Goal: Information Seeking & Learning: Check status

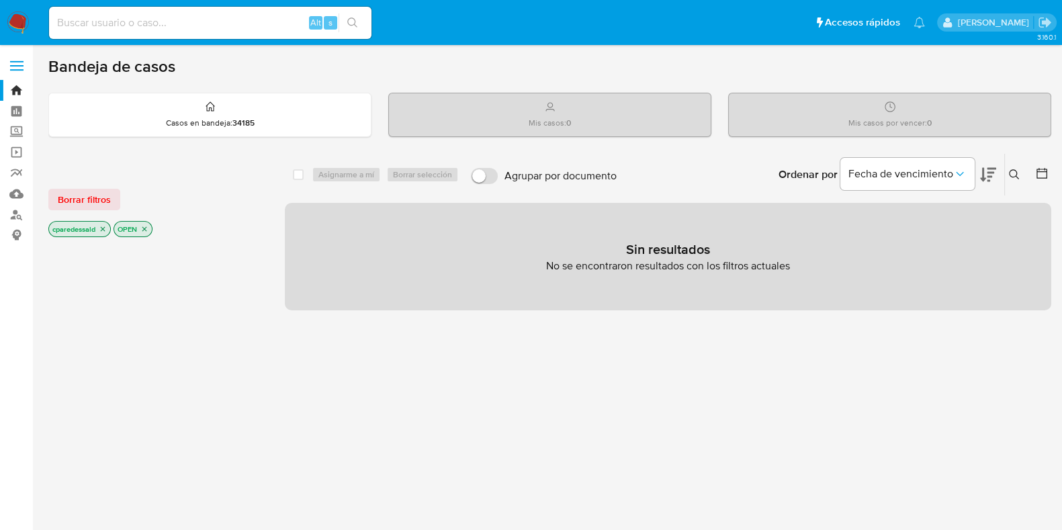
click at [187, 21] on input at bounding box center [210, 22] width 322 height 17
paste input "bf3ea52c15b6eb4164167dd977a7f01e"
type input "bf3ea52c15b6eb4164167dd977a7f01e"
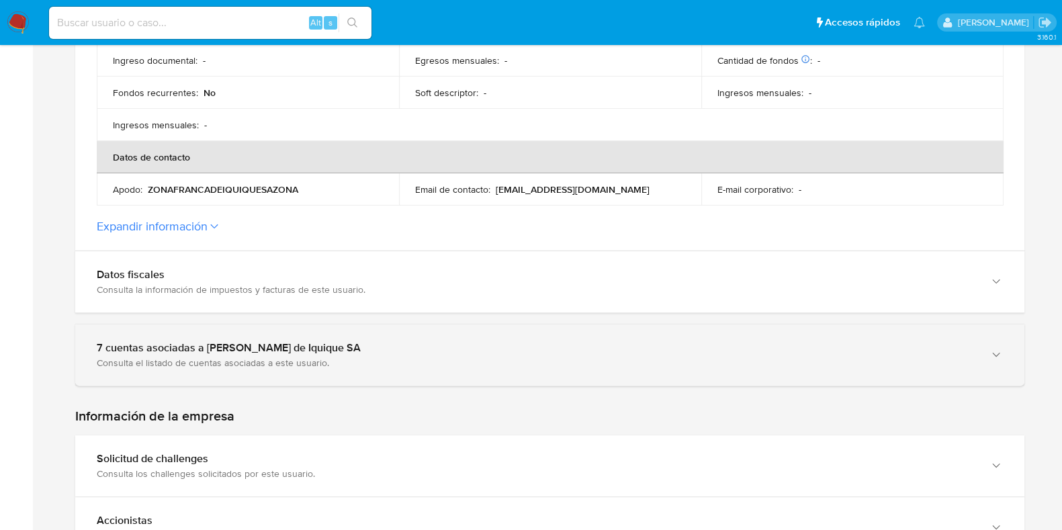
scroll to position [504, 0]
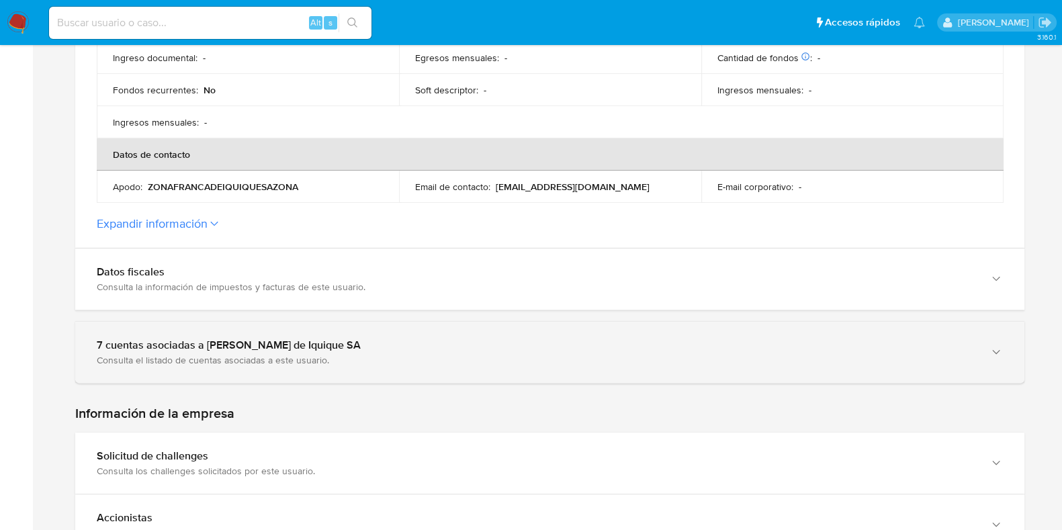
click at [529, 349] on div "7 cuentas asociadas a Zona Franca de Iquique SA" at bounding box center [536, 345] width 879 height 13
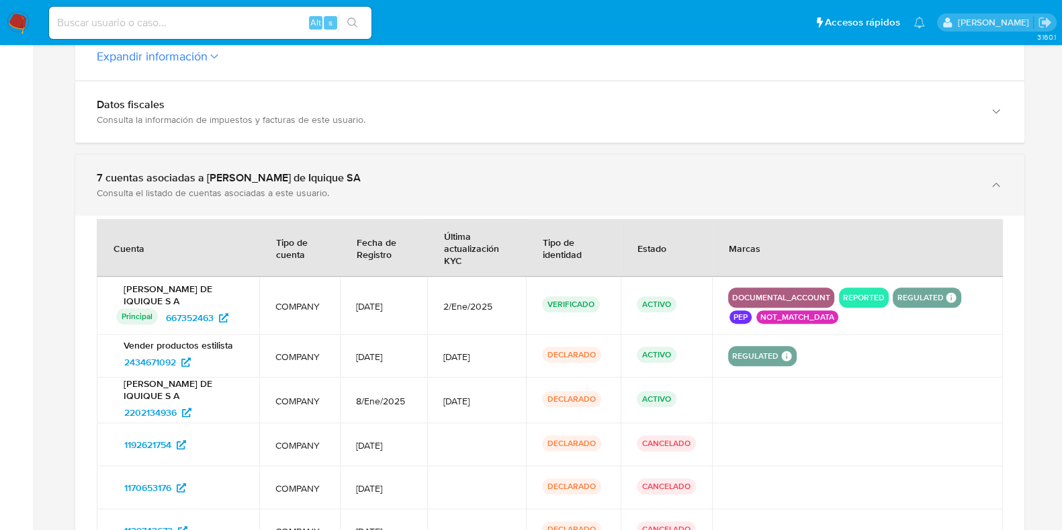
click at [492, 183] on div "7 cuentas asociadas a Zona Franca de Iquique SA Consulta el listado de cuentas …" at bounding box center [536, 185] width 879 height 28
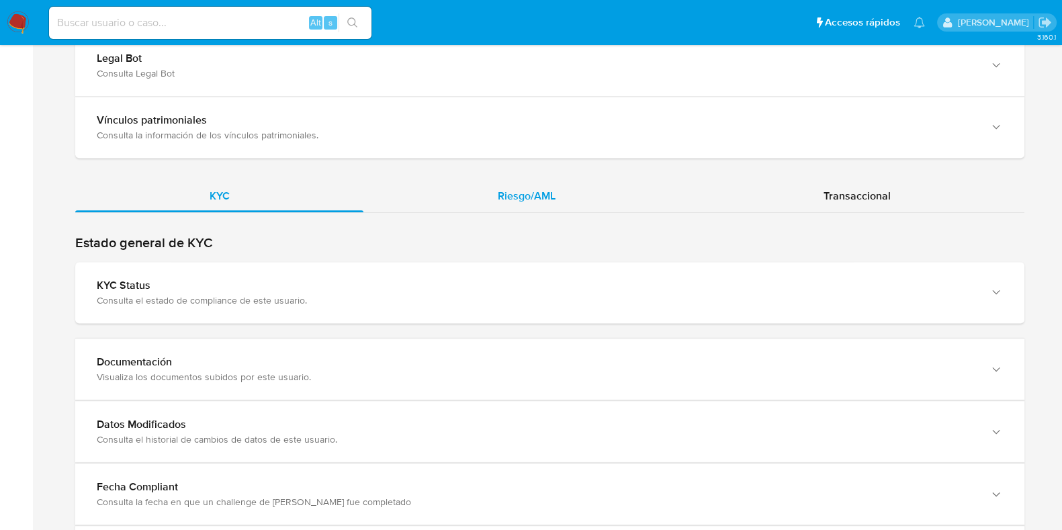
scroll to position [1343, 0]
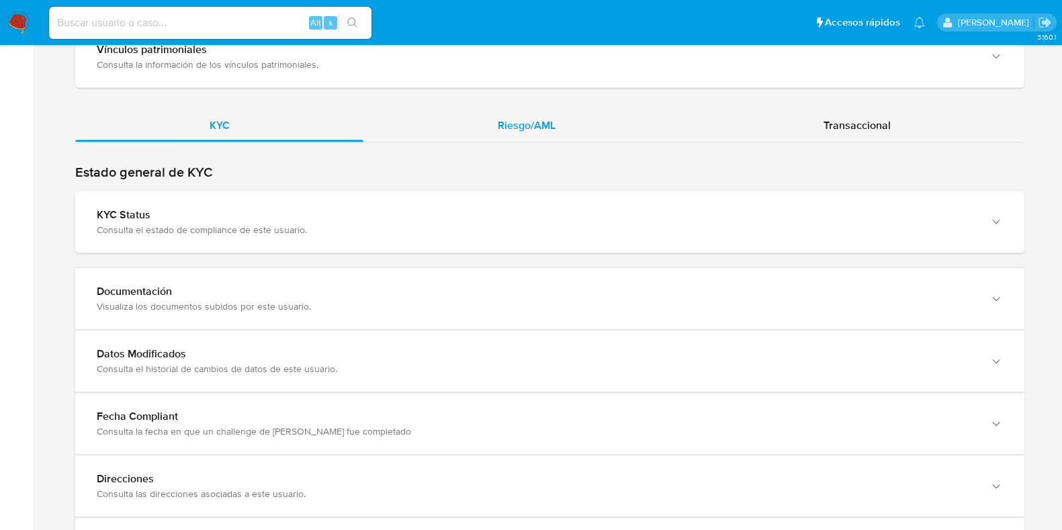
click at [522, 122] on span "Riesgo/AML" at bounding box center [527, 125] width 58 height 15
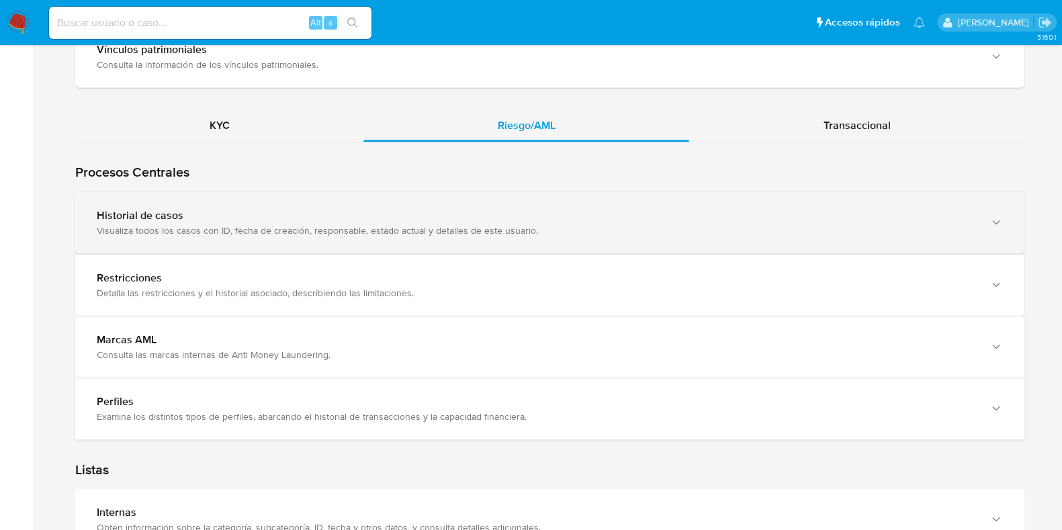
click at [467, 224] on div "Visualiza todos los casos con ID, fecha de creación, responsable, estado actual…" at bounding box center [536, 230] width 879 height 12
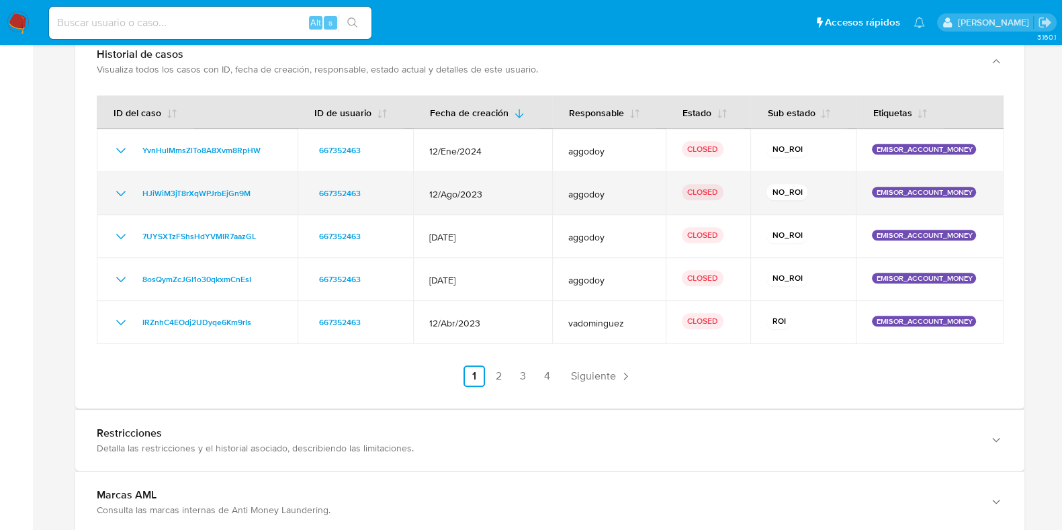
scroll to position [1511, 0]
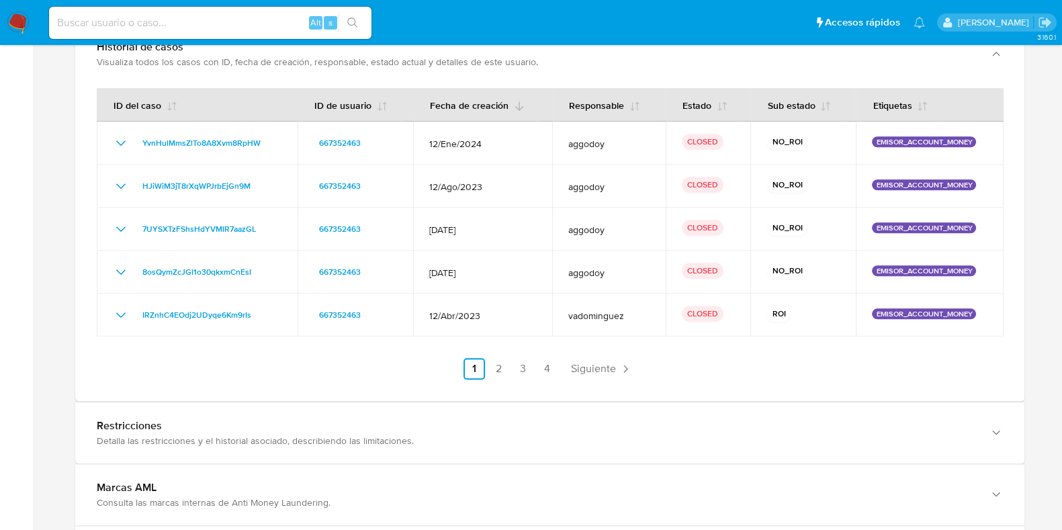
click at [517, 107] on icon "button" at bounding box center [519, 105] width 9 height 9
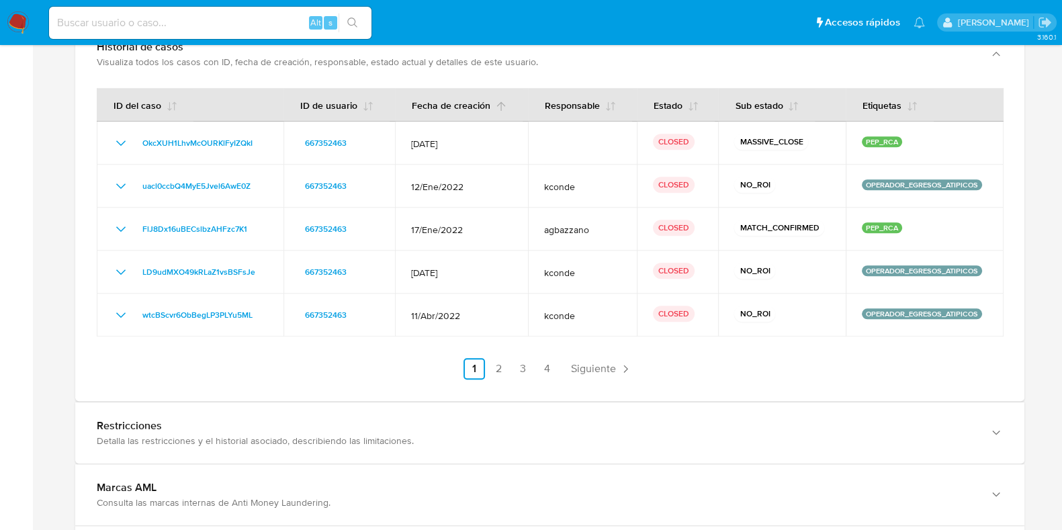
click at [505, 107] on button "Fecha de creación" at bounding box center [459, 105] width 127 height 32
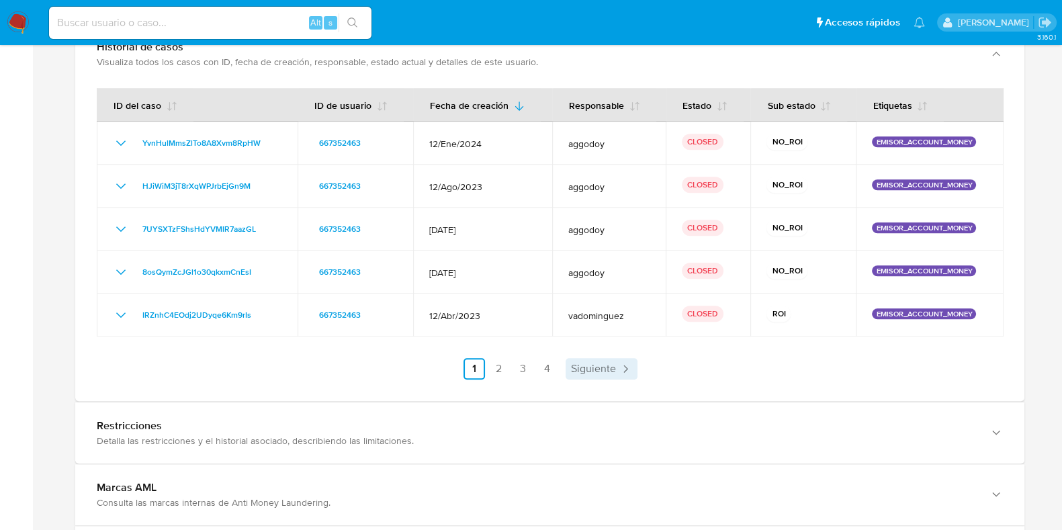
click at [578, 375] on link "Siguiente" at bounding box center [602, 368] width 72 height 21
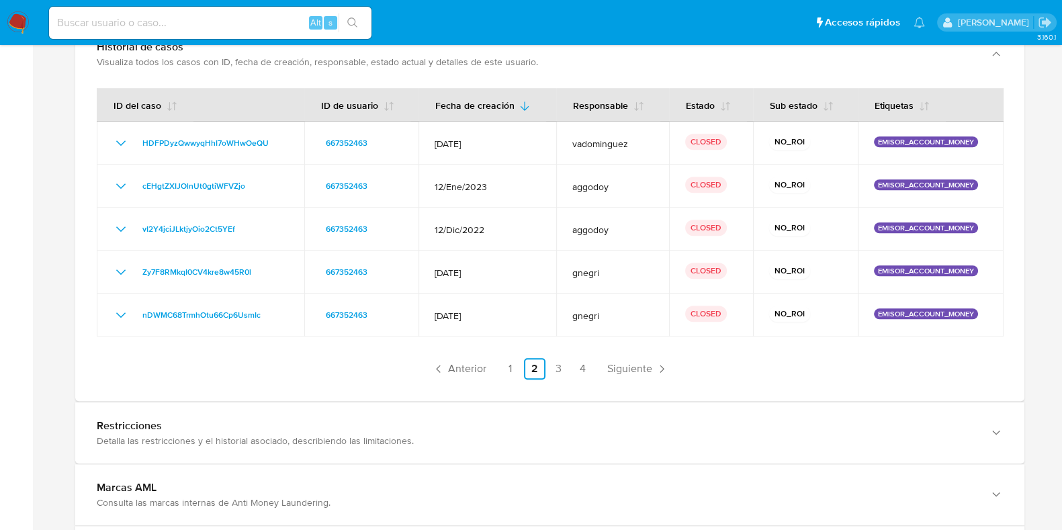
click at [578, 375] on link "4" at bounding box center [582, 368] width 21 height 21
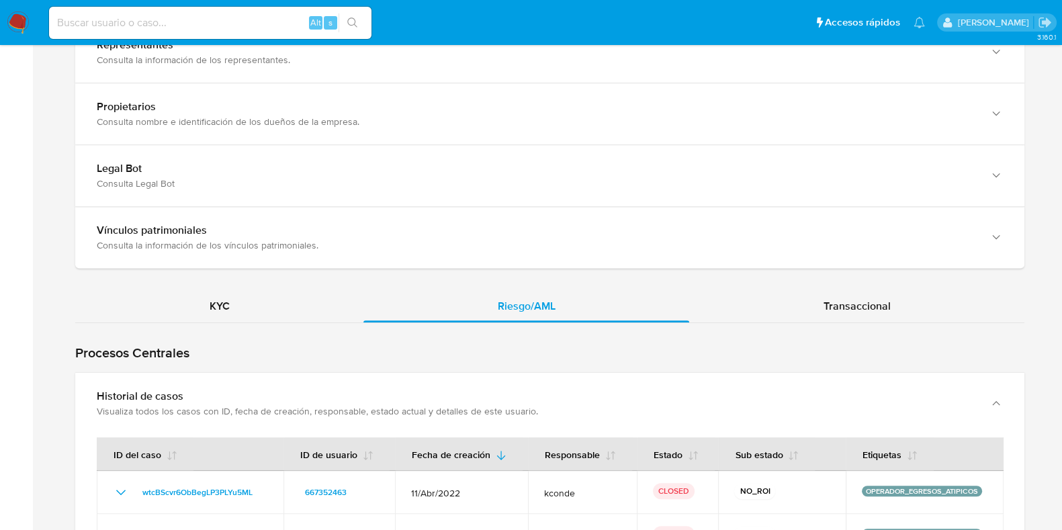
scroll to position [1091, 0]
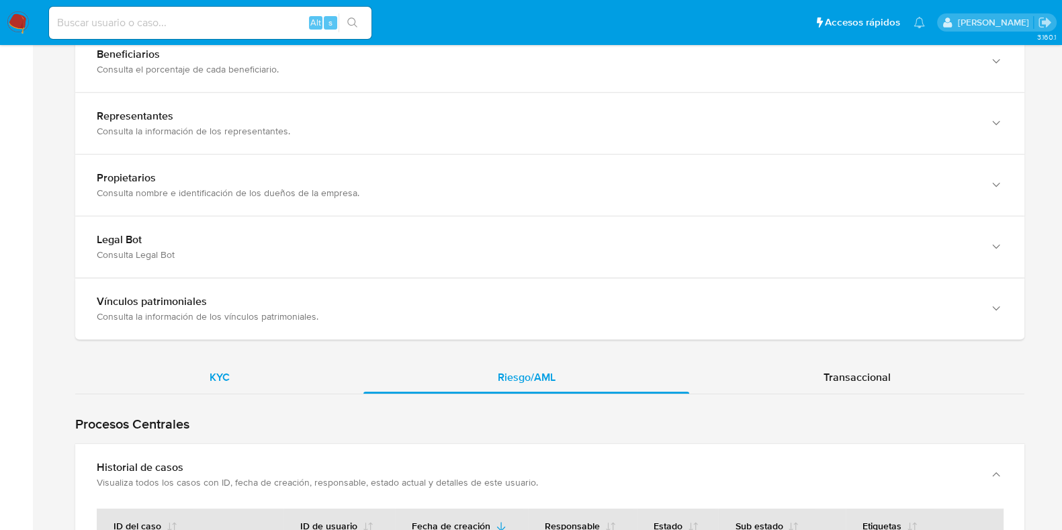
click at [253, 380] on div "KYC" at bounding box center [219, 377] width 288 height 32
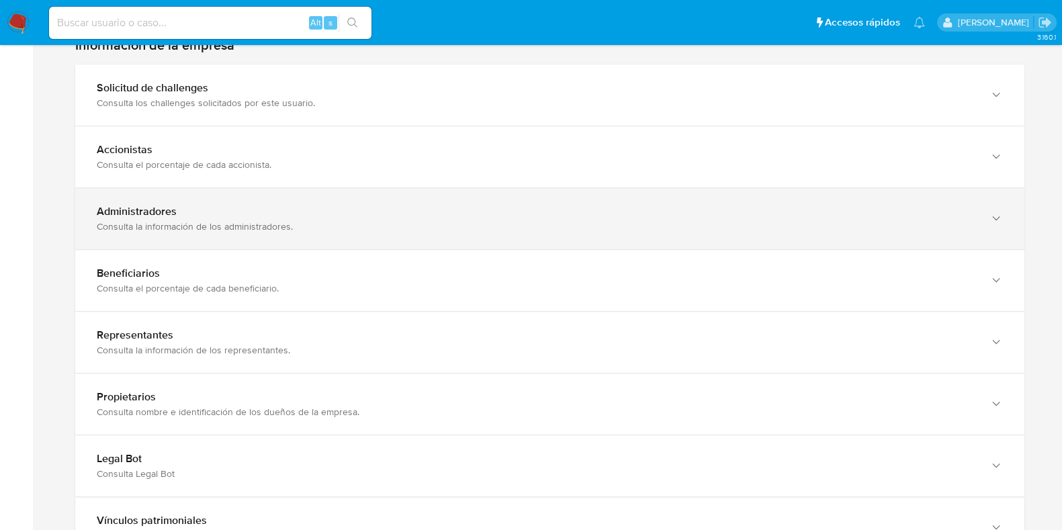
scroll to position [756, 0]
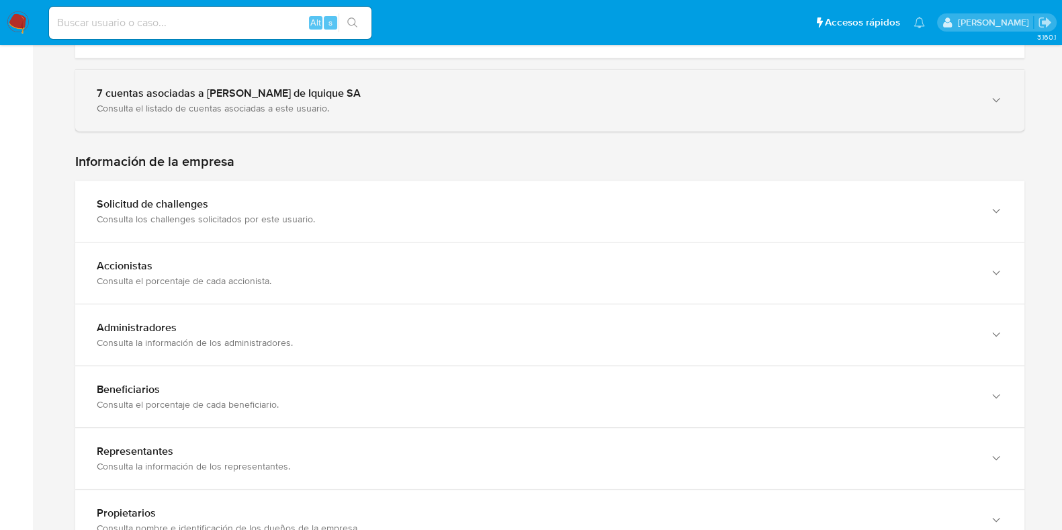
click at [318, 116] on div "7 cuentas asociadas a Zona Franca de Iquique SA Consulta el listado de cuentas …" at bounding box center [549, 100] width 949 height 61
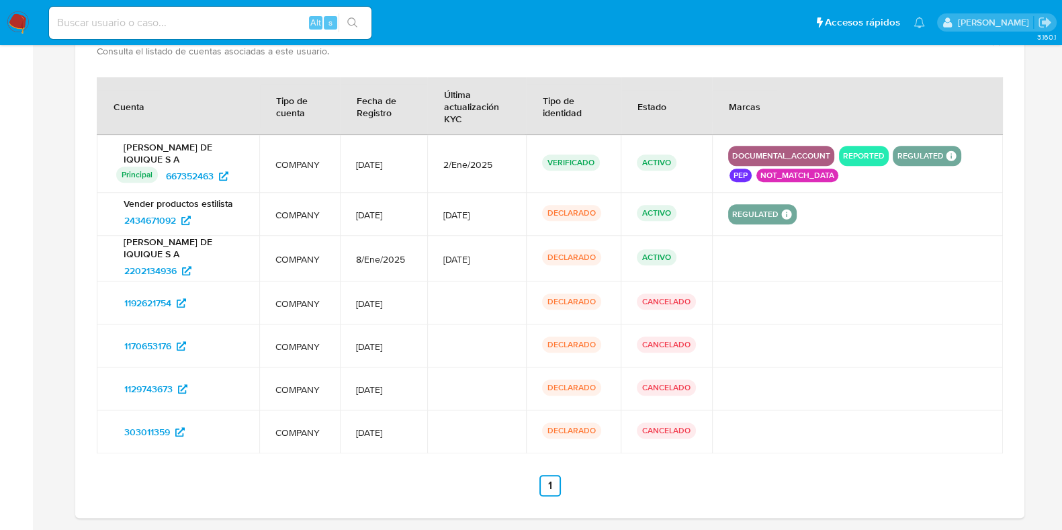
scroll to position [840, 0]
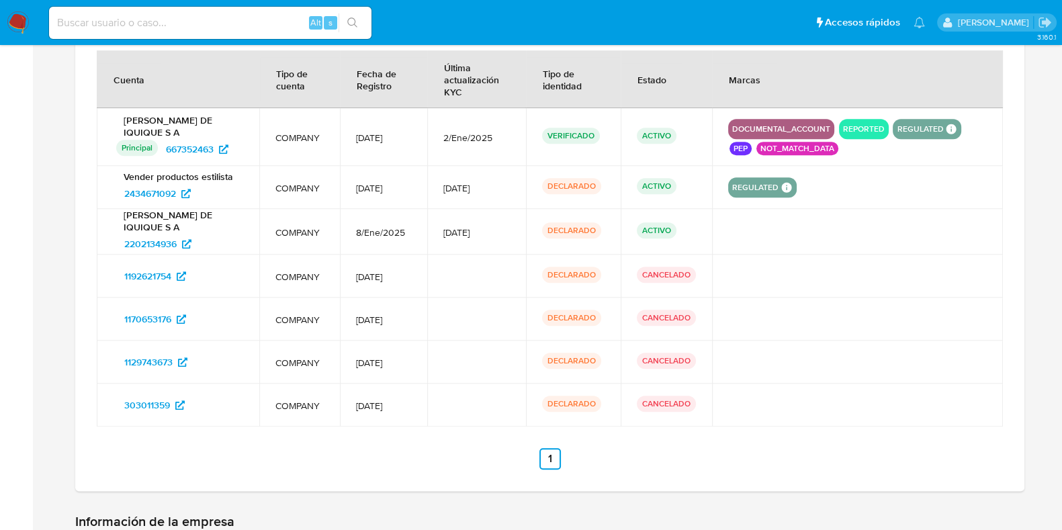
click at [75, 0] on button "7 cuentas asociadas a Zona Franca de Iquique SA Consulta el listado de cuentas …" at bounding box center [549, 16] width 949 height 61
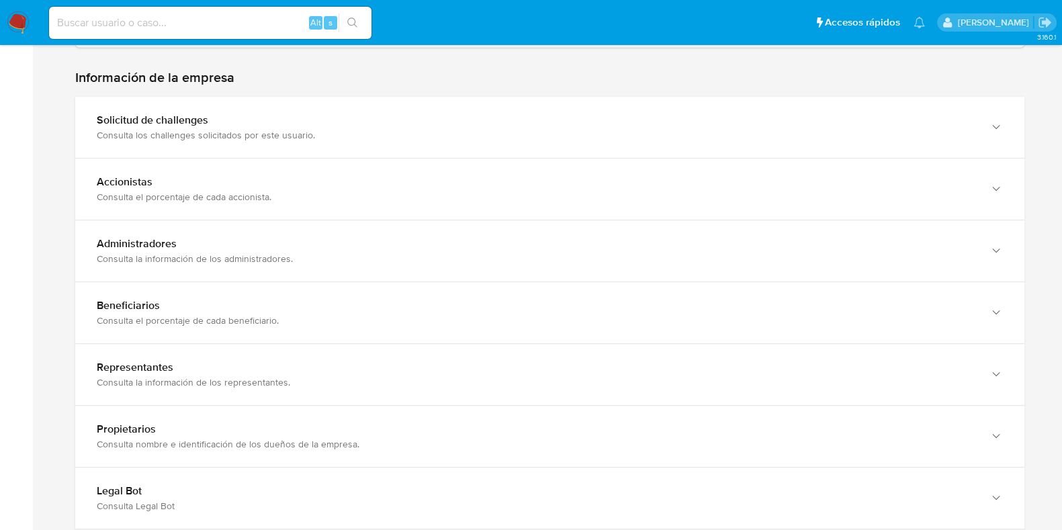
click at [225, 17] on input at bounding box center [210, 22] width 322 height 17
paste input "b43fbabd200be38a5a49f0fefcfe981d"
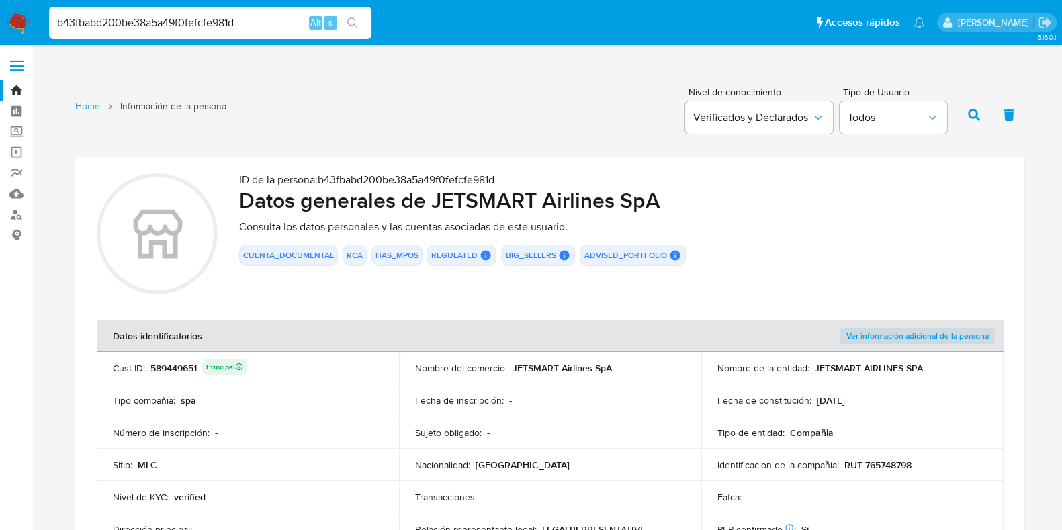
drag, startPoint x: 247, startPoint y: 26, endPoint x: 11, endPoint y: 32, distance: 235.2
click at [11, 32] on nav "Pausado Ver notificaciones b43fbabd200be38a5a49f0fefcfe981d Alt s Accesos rápid…" at bounding box center [531, 22] width 1062 height 45
paste input "894c6239afc3102814336d7738679c2c"
type input "894c6239afc3102814336d7738679c2c"
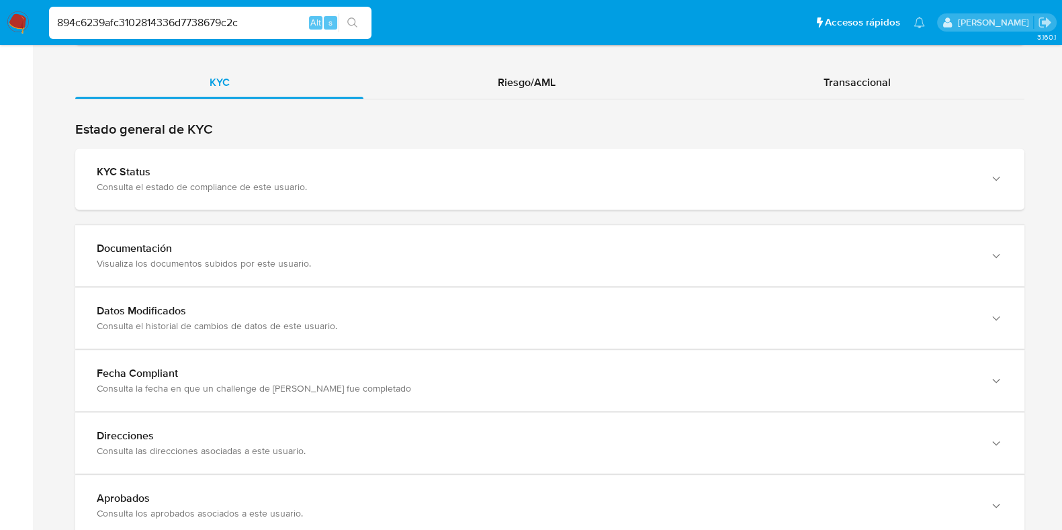
scroll to position [1259, 0]
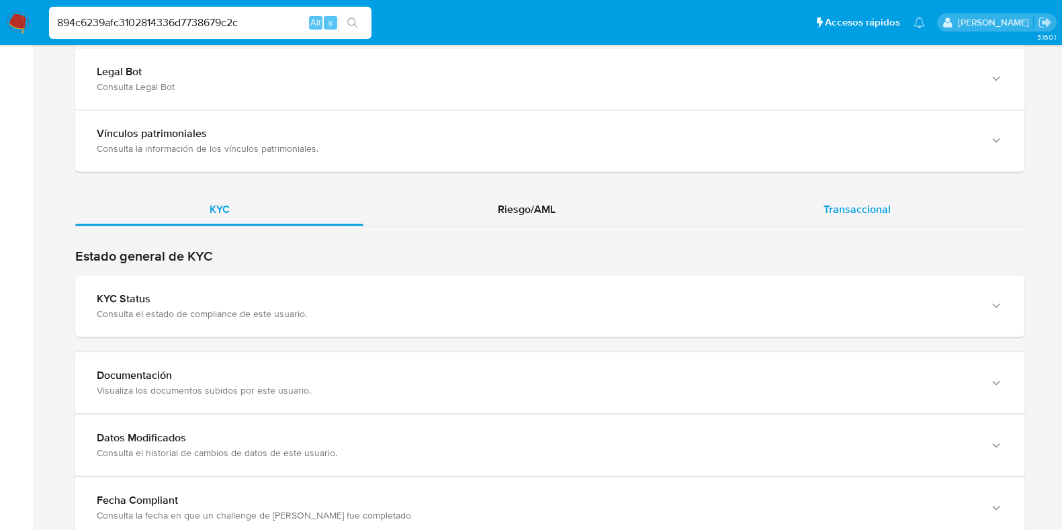
click at [832, 202] on span "Transaccional" at bounding box center [857, 209] width 67 height 15
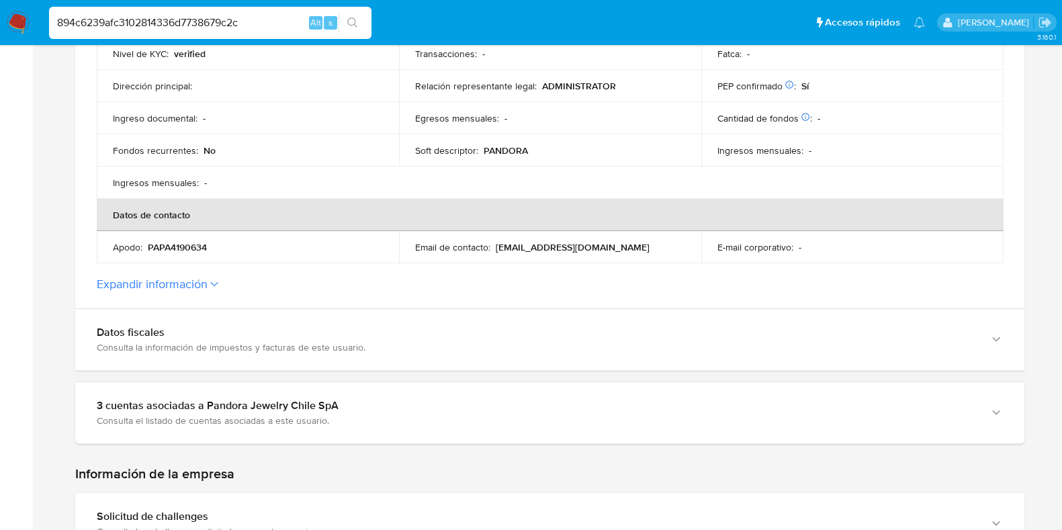
scroll to position [369, 0]
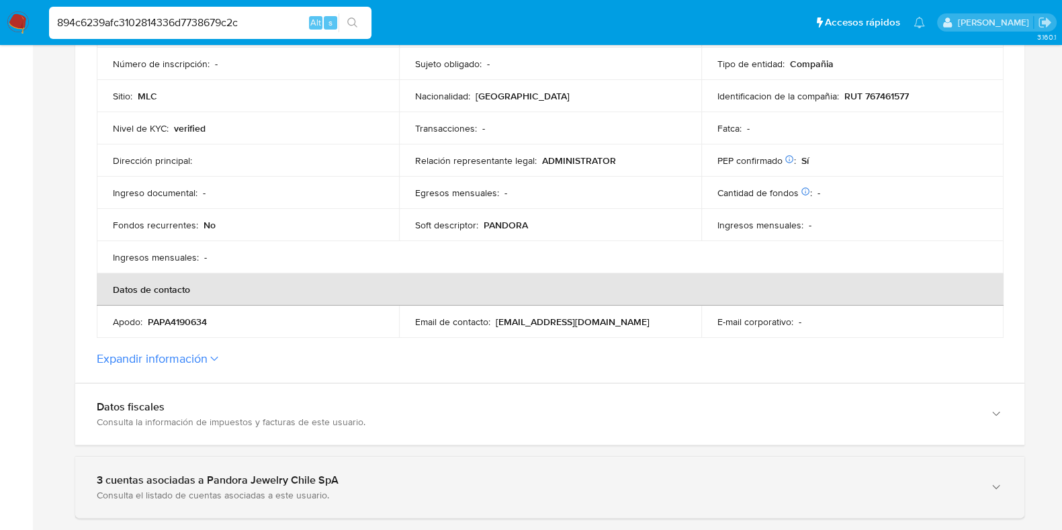
click at [445, 480] on div "3 cuentas asociadas a Pandora Jewelry Chile SpA" at bounding box center [536, 480] width 879 height 13
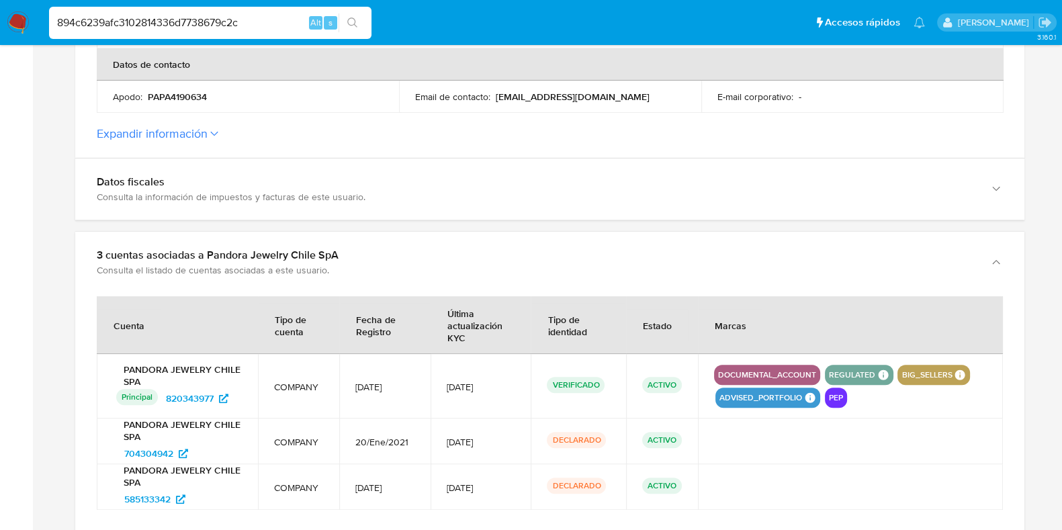
scroll to position [621, 0]
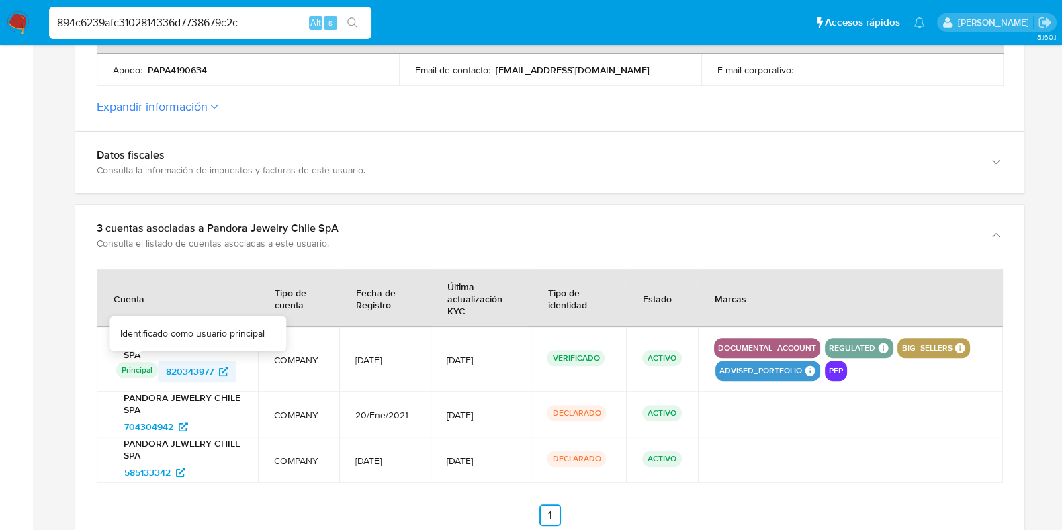
click at [168, 374] on span "820343977" at bounding box center [190, 371] width 48 height 21
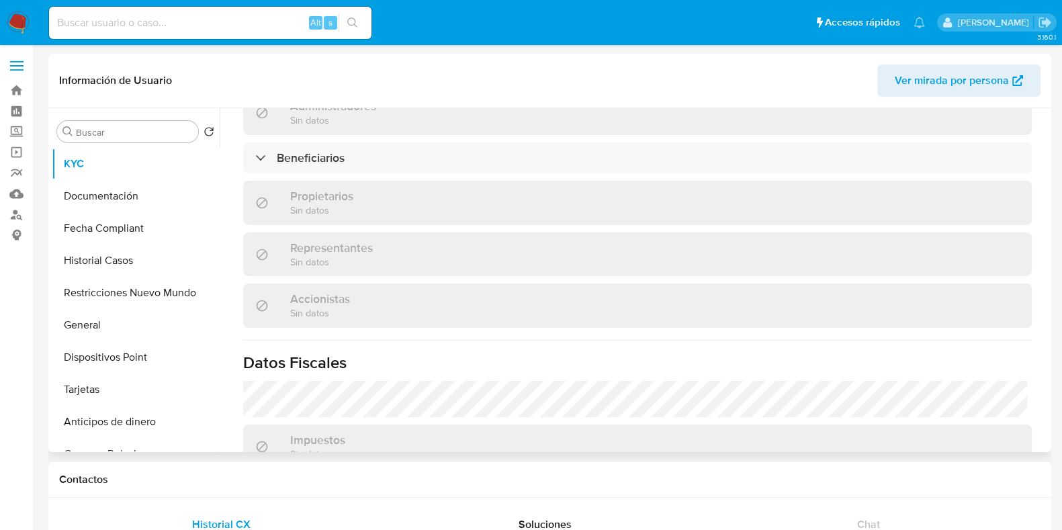
scroll to position [552, 0]
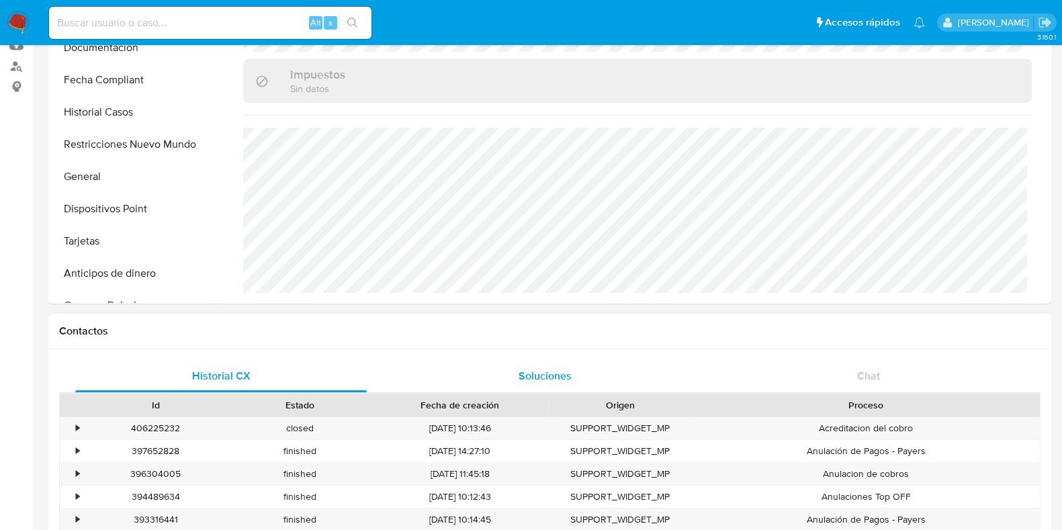
select select "10"
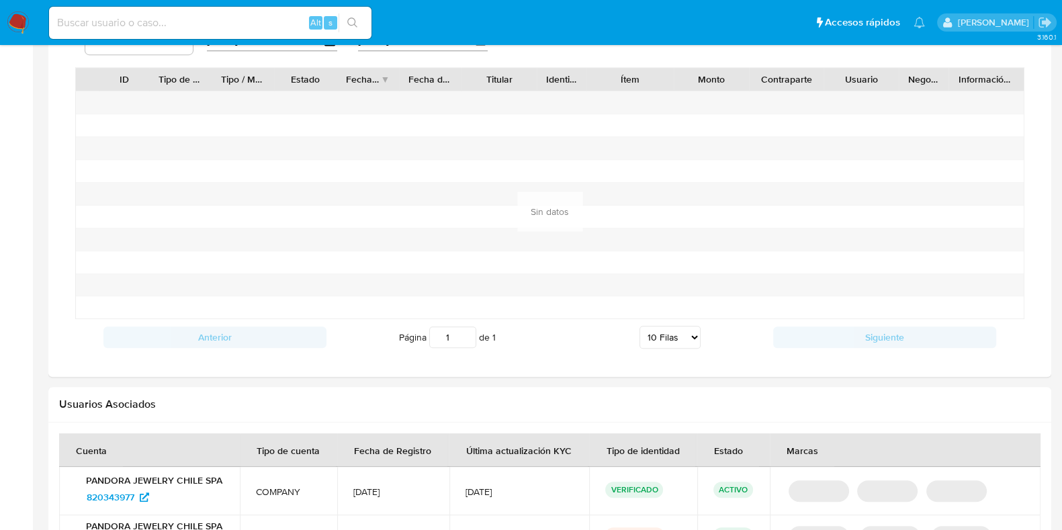
scroll to position [754, 0]
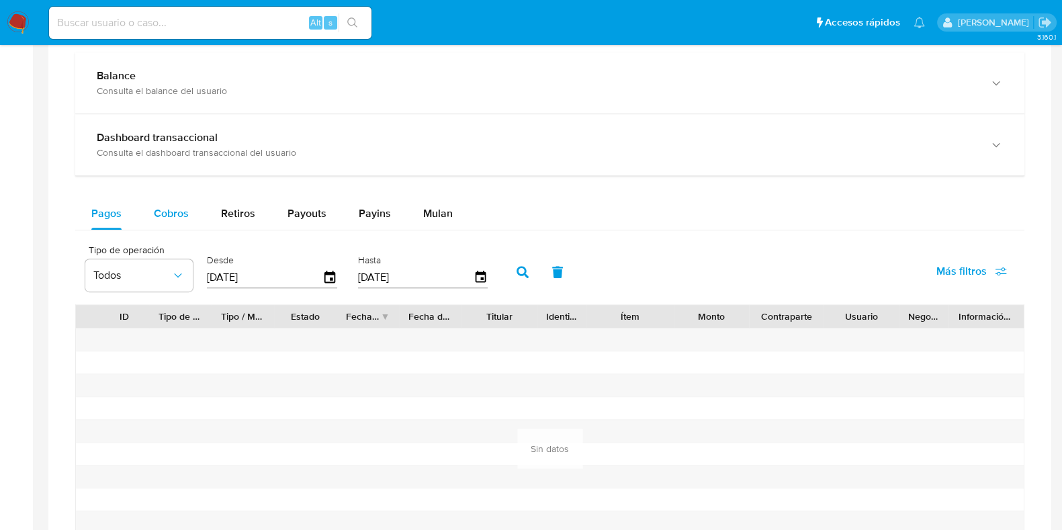
click at [179, 210] on span "Cobros" at bounding box center [171, 213] width 35 height 15
select select "10"
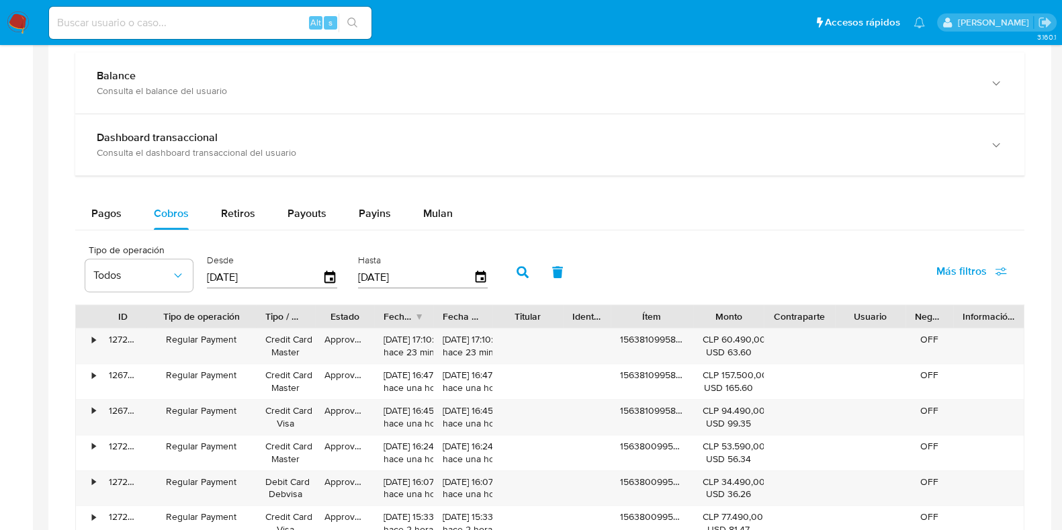
drag, startPoint x: 218, startPoint y: 314, endPoint x: 265, endPoint y: 320, distance: 47.4
click at [265, 320] on div at bounding box center [256, 316] width 24 height 23
click at [248, 229] on div "Pagos Cobros Retiros Payouts Payins Mulan Tipo de operación Todos Desde [DATE] …" at bounding box center [549, 459] width 949 height 522
click at [245, 217] on span "Retiros" at bounding box center [238, 213] width 34 height 15
select select "10"
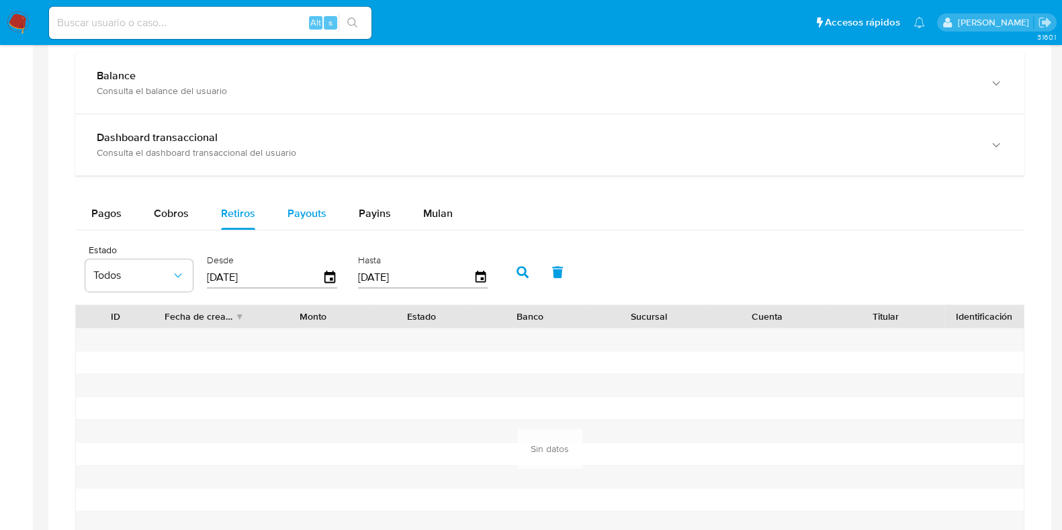
click at [288, 217] on span "Payouts" at bounding box center [307, 213] width 39 height 15
select select "10"
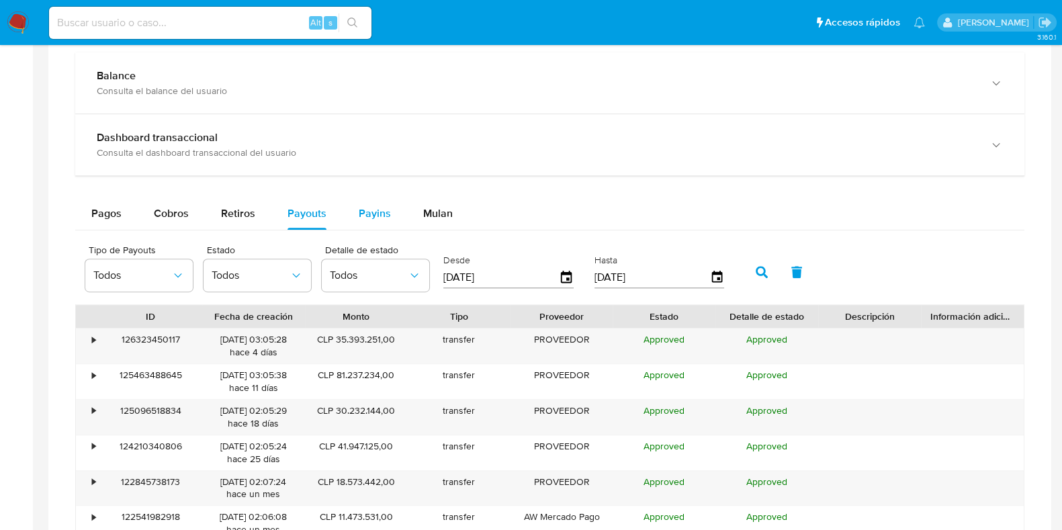
click at [361, 216] on span "Payins" at bounding box center [375, 213] width 32 height 15
select select "10"
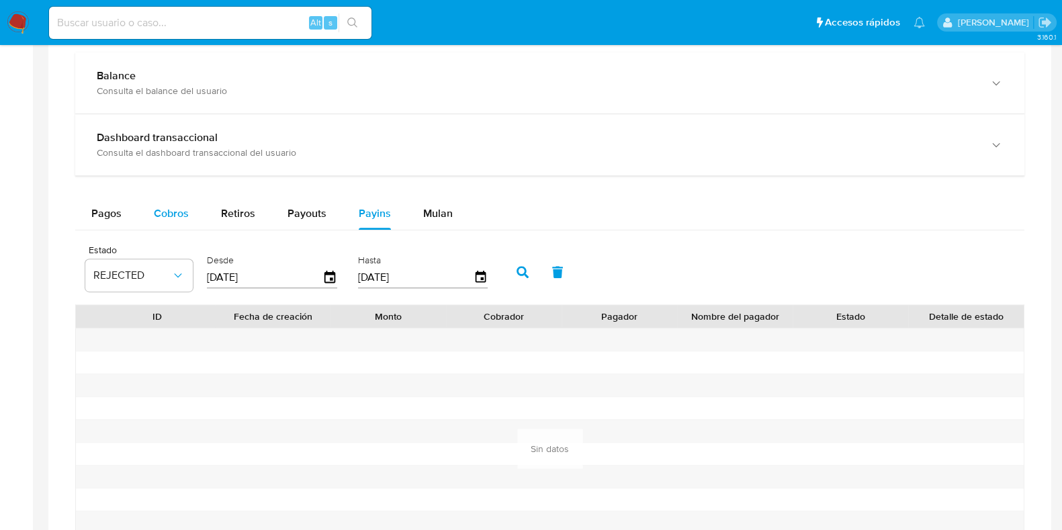
click at [175, 212] on span "Cobros" at bounding box center [171, 213] width 35 height 15
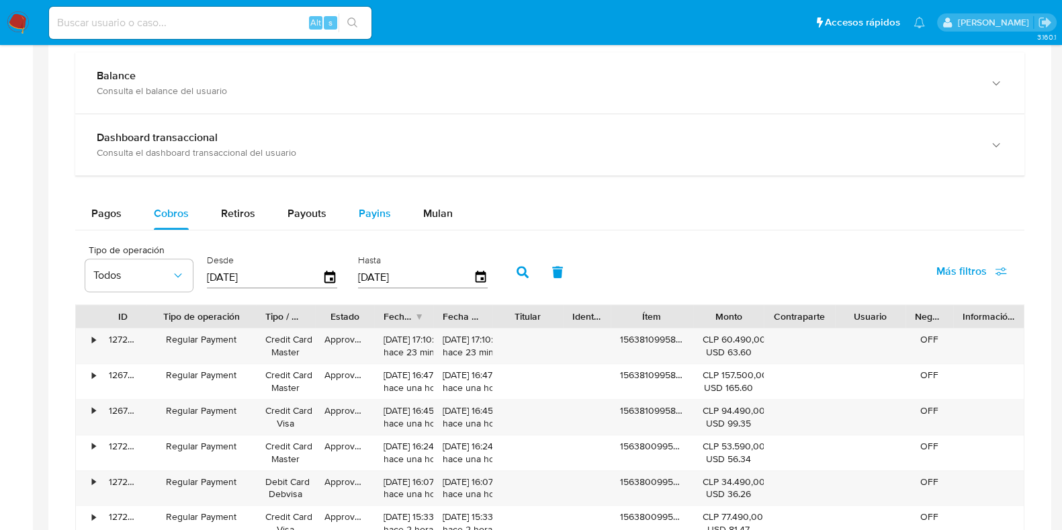
click at [359, 222] on div "Payins" at bounding box center [375, 214] width 32 height 32
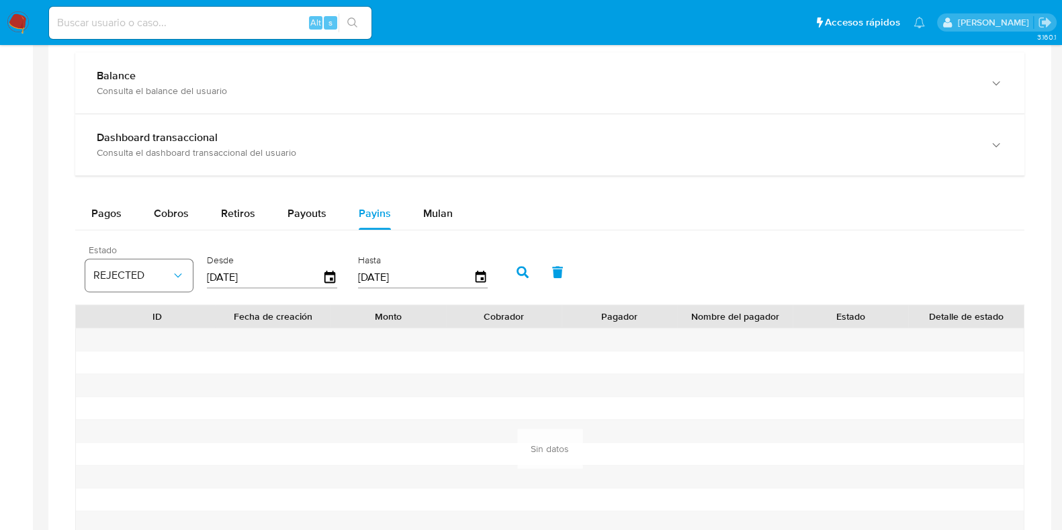
click at [165, 269] on span "REJECTED" at bounding box center [132, 275] width 78 height 13
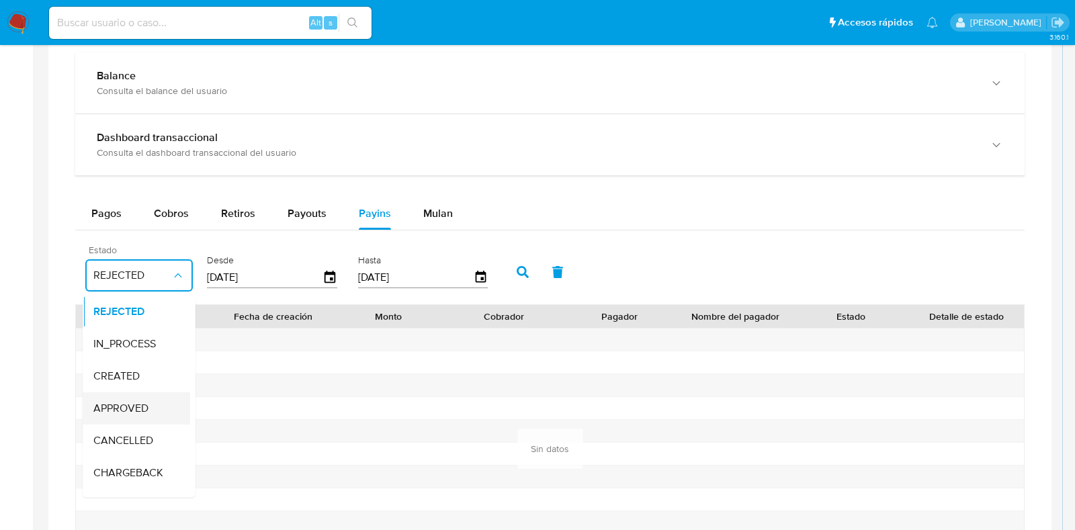
click at [144, 409] on span "APPROVED" at bounding box center [120, 408] width 55 height 13
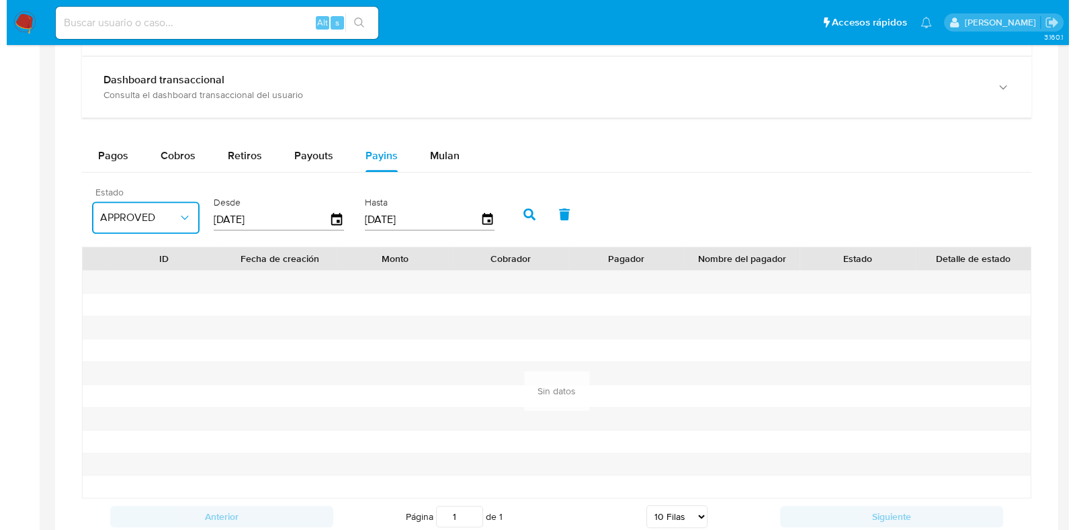
scroll to position [838, 0]
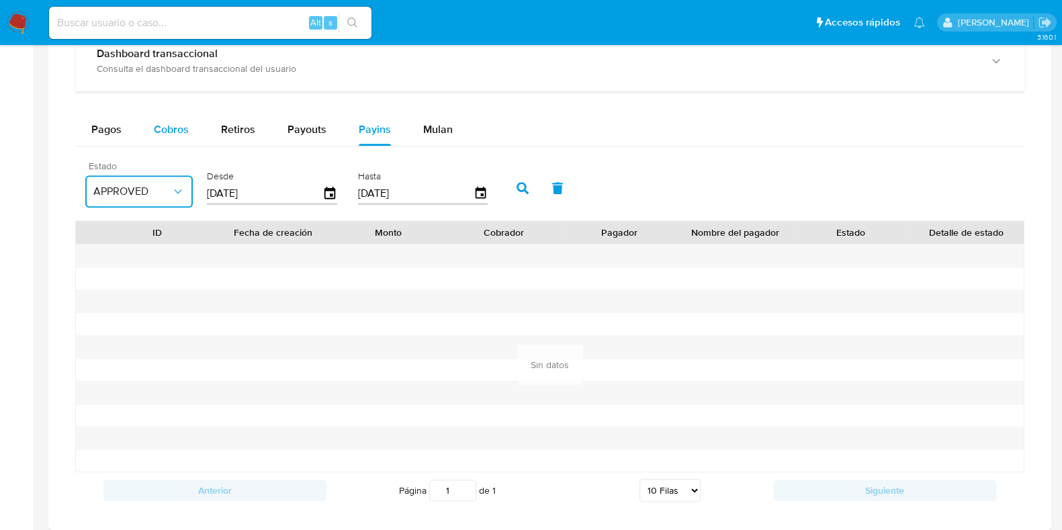
click at [183, 132] on span "Cobros" at bounding box center [171, 129] width 35 height 15
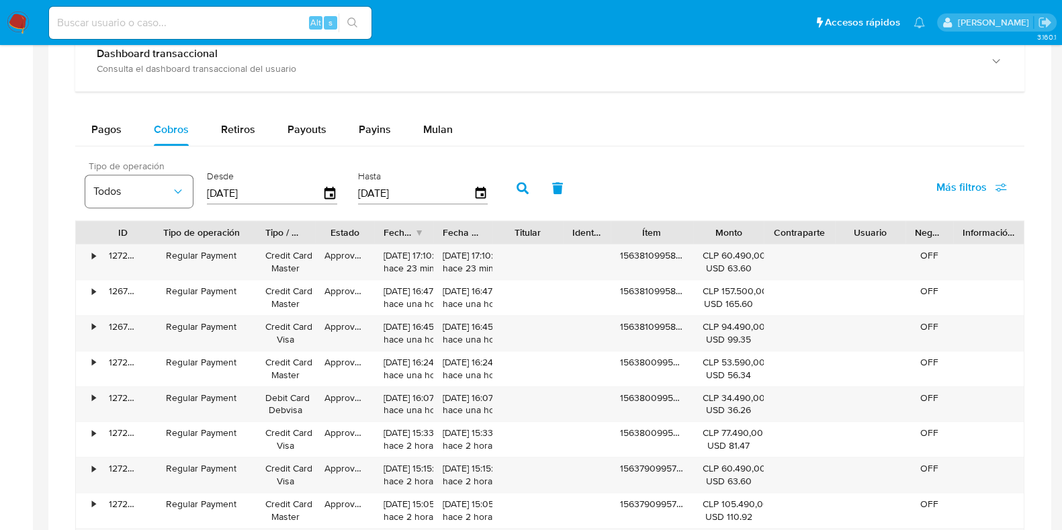
click at [161, 200] on button "Todos" at bounding box center [138, 191] width 107 height 32
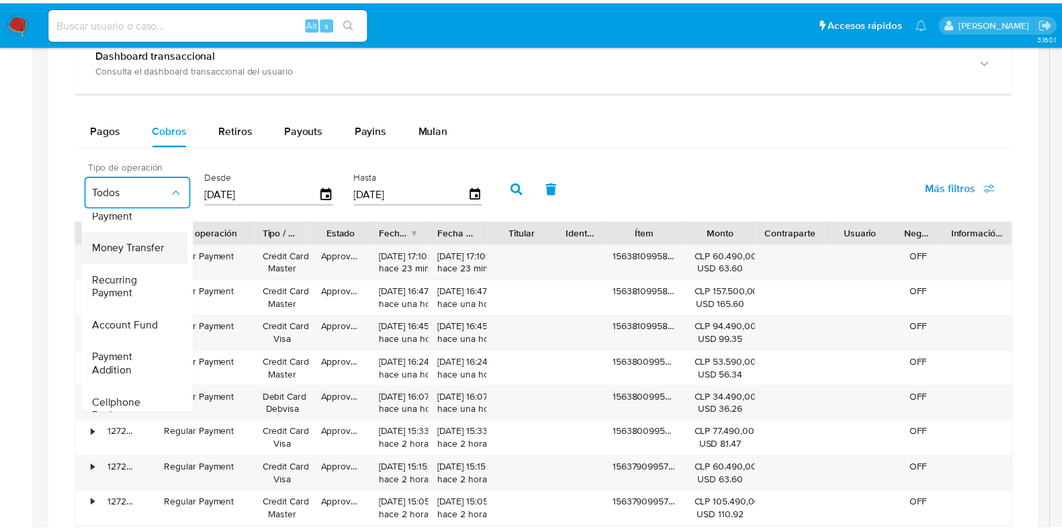
scroll to position [83, 0]
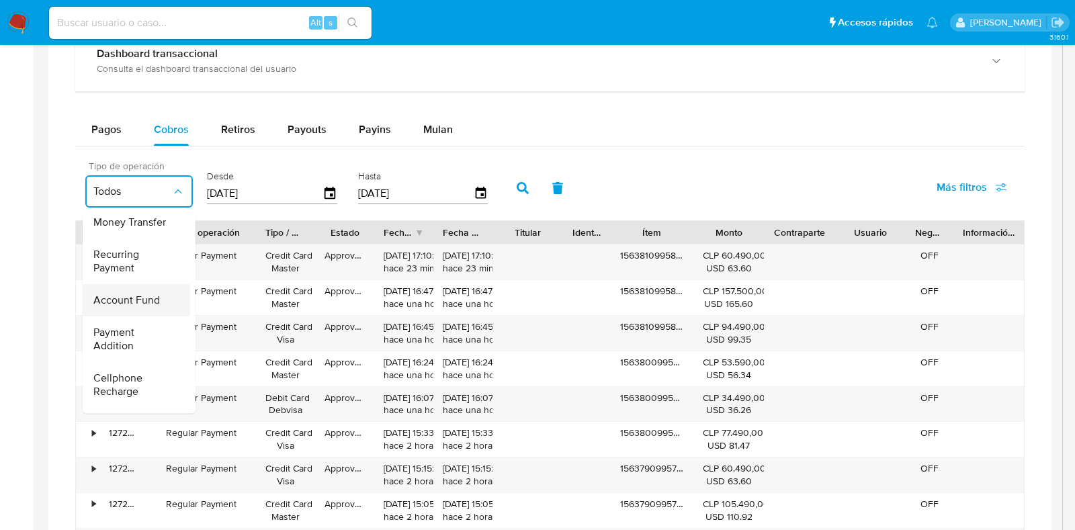
click at [149, 296] on span "Account Fund" at bounding box center [126, 300] width 67 height 13
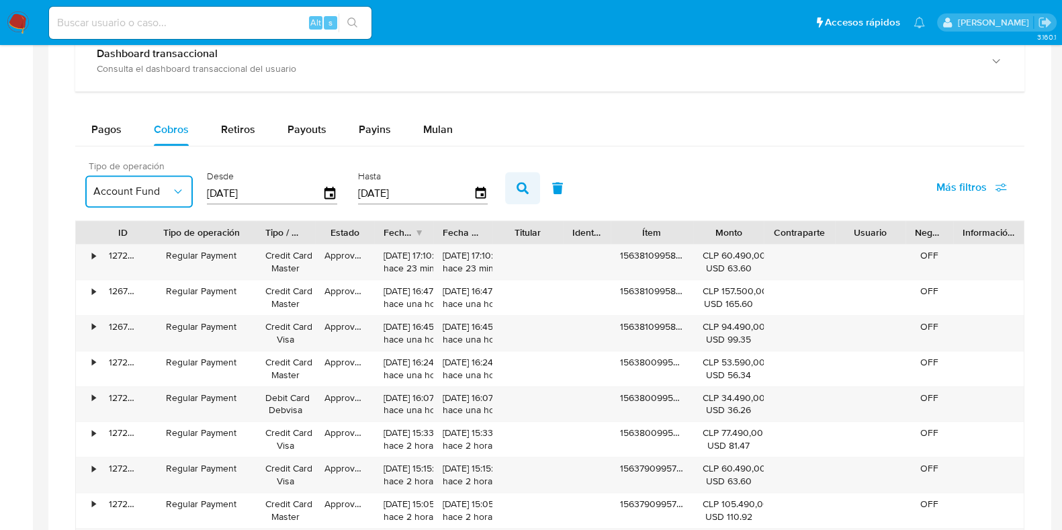
click at [517, 183] on icon "button" at bounding box center [523, 188] width 12 height 12
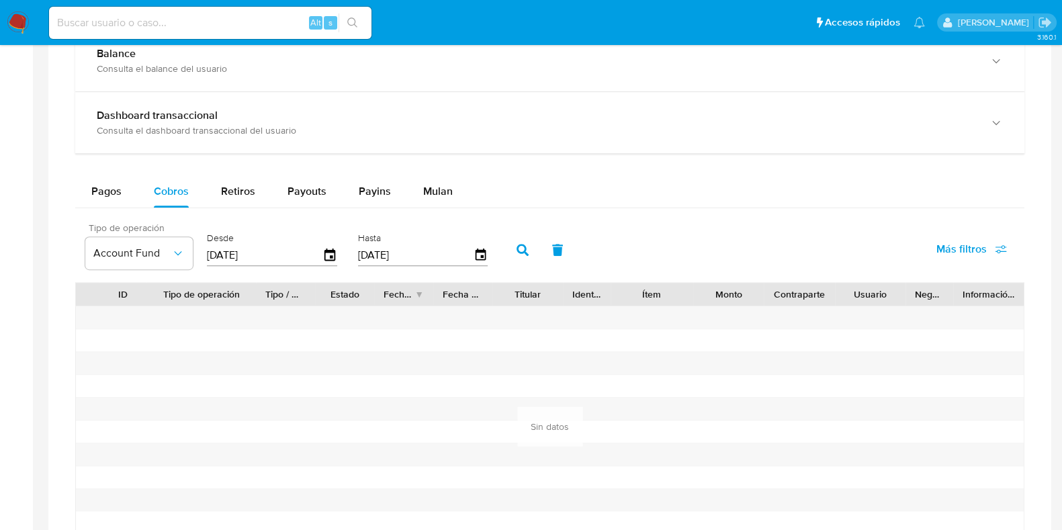
scroll to position [754, 0]
